Goal: Complete application form: Complete application form

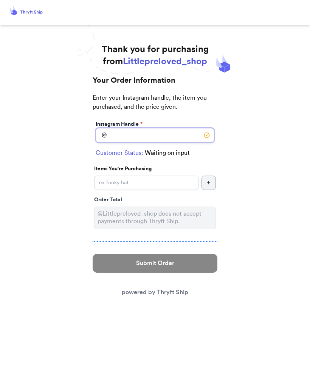
click at [147, 131] on input "Instagram Handle *" at bounding box center [155, 135] width 119 height 14
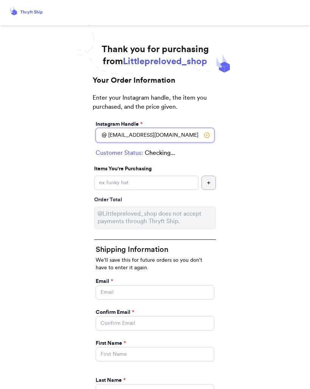
type input "[EMAIL_ADDRESS][DOMAIN_NAME]"
select select "IL"
type input "[GEOGRAPHIC_DATA]"
type input "60302"
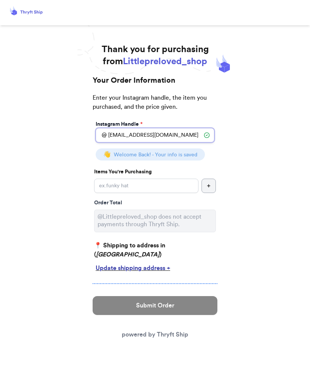
type input "[EMAIL_ADDRESS][DOMAIN_NAME]"
click at [169, 185] on input "Instagram Handle *" at bounding box center [146, 186] width 104 height 14
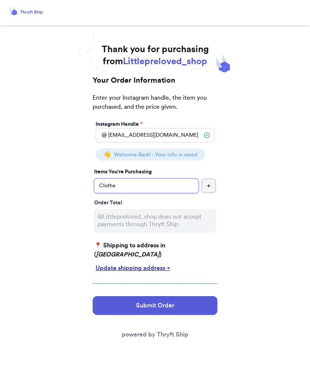
type input "Clothes"
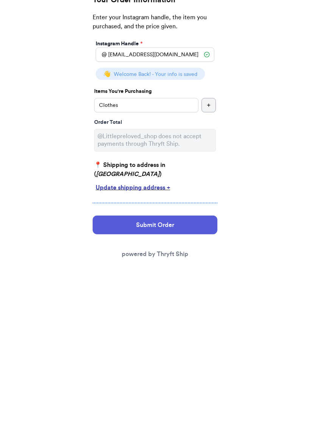
click at [182, 296] on button "Submit Order" at bounding box center [155, 305] width 125 height 19
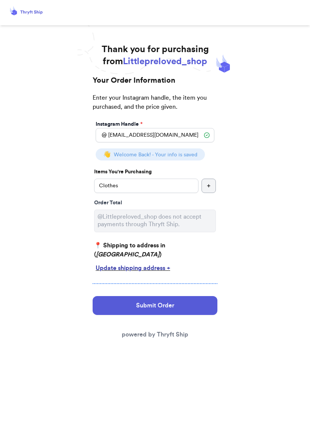
select select "IL"
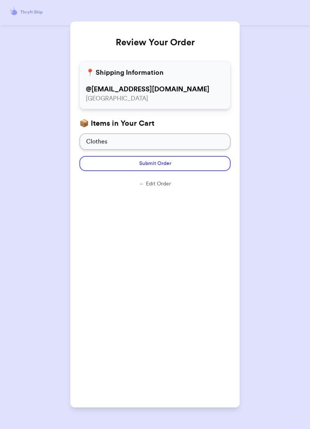
click at [151, 161] on span "Submit Order" at bounding box center [155, 164] width 32 height 8
